Goal: Information Seeking & Learning: Learn about a topic

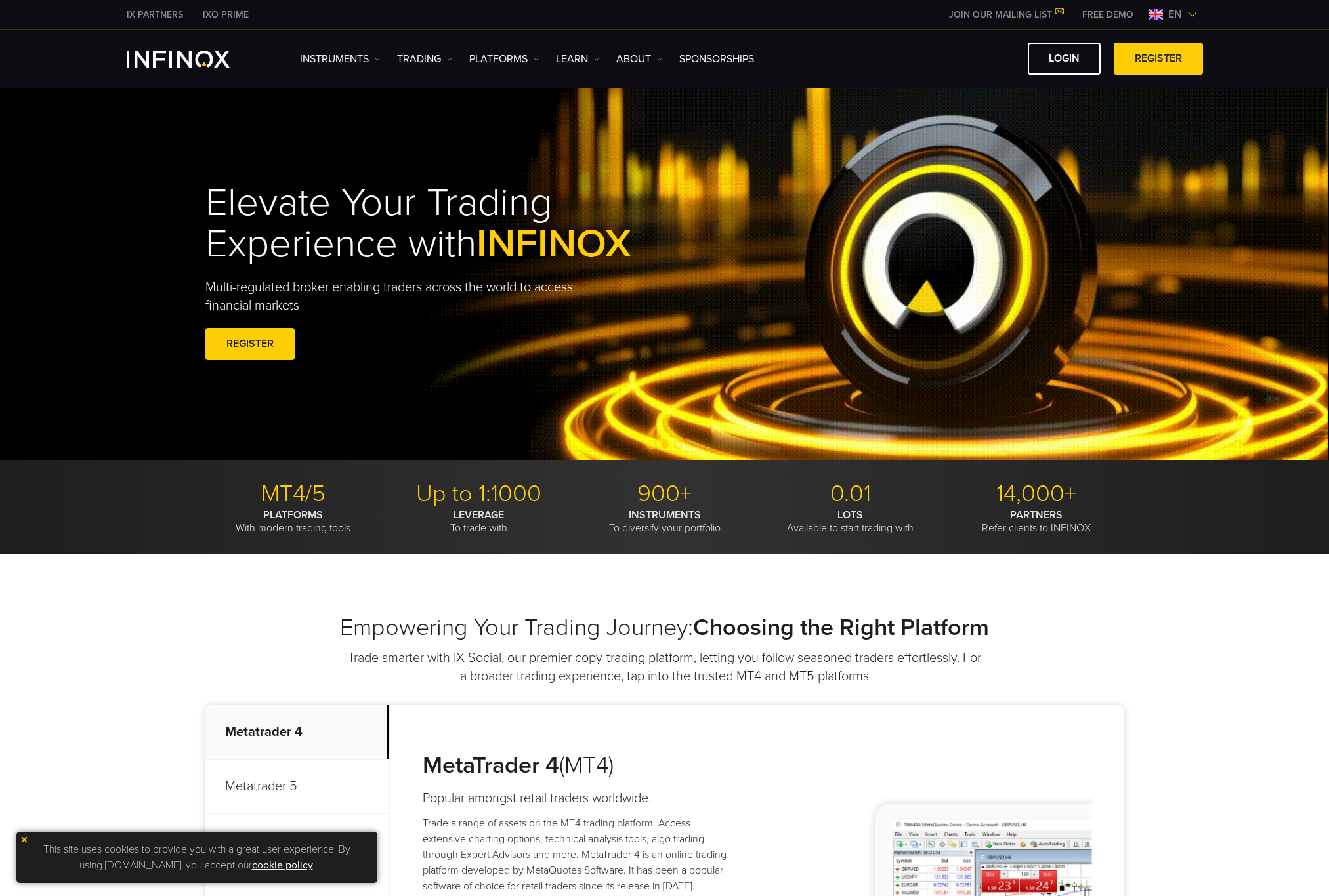
click at [919, 252] on div "Elevate Your Trading Experience with INFINOX Multi-regulated broker enabling tr…" at bounding box center [664, 273] width 945 height 221
